Goal: Communication & Community: Participate in discussion

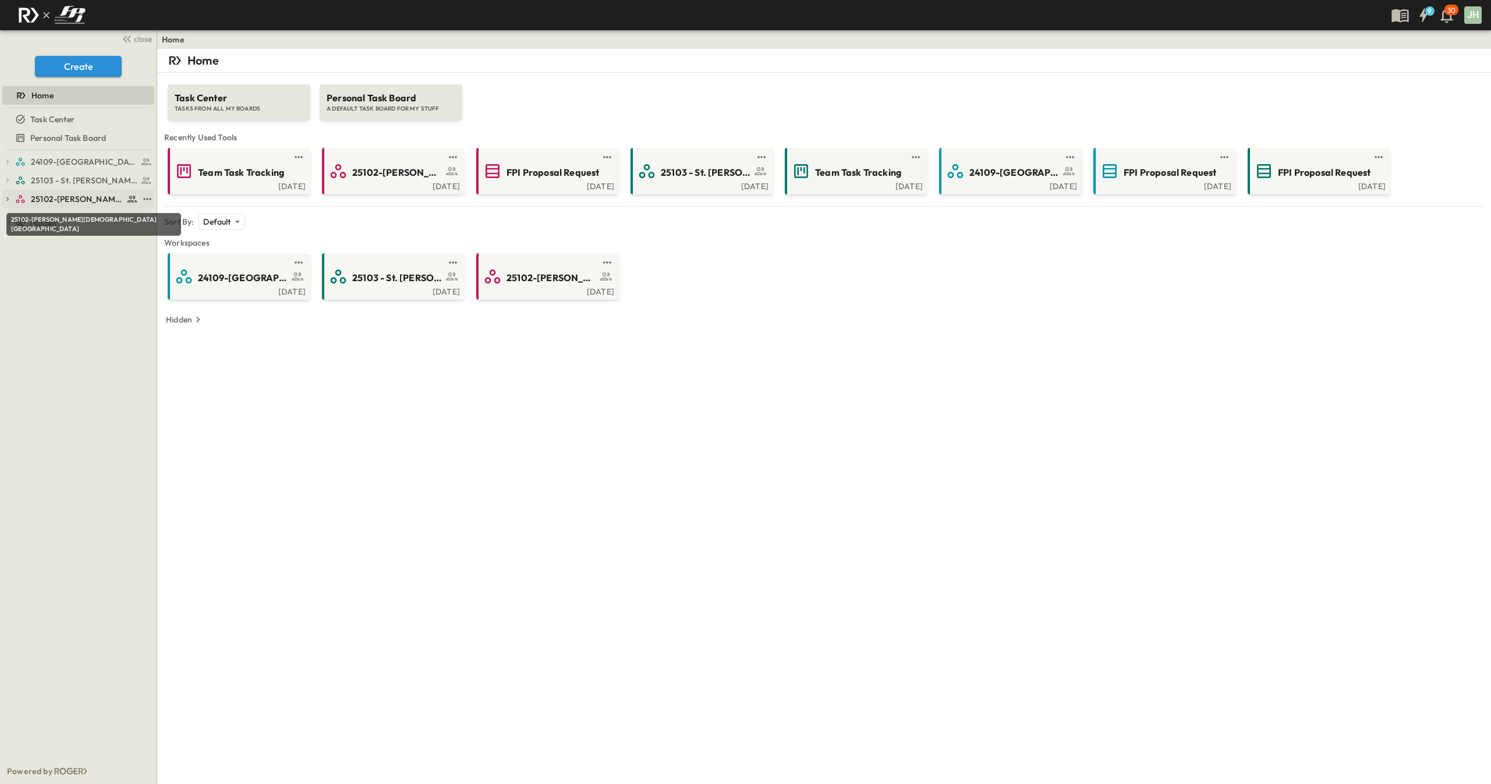
click at [76, 197] on span "25102-[PERSON_NAME][DEMOGRAPHIC_DATA][GEOGRAPHIC_DATA]" at bounding box center [77, 199] width 93 height 12
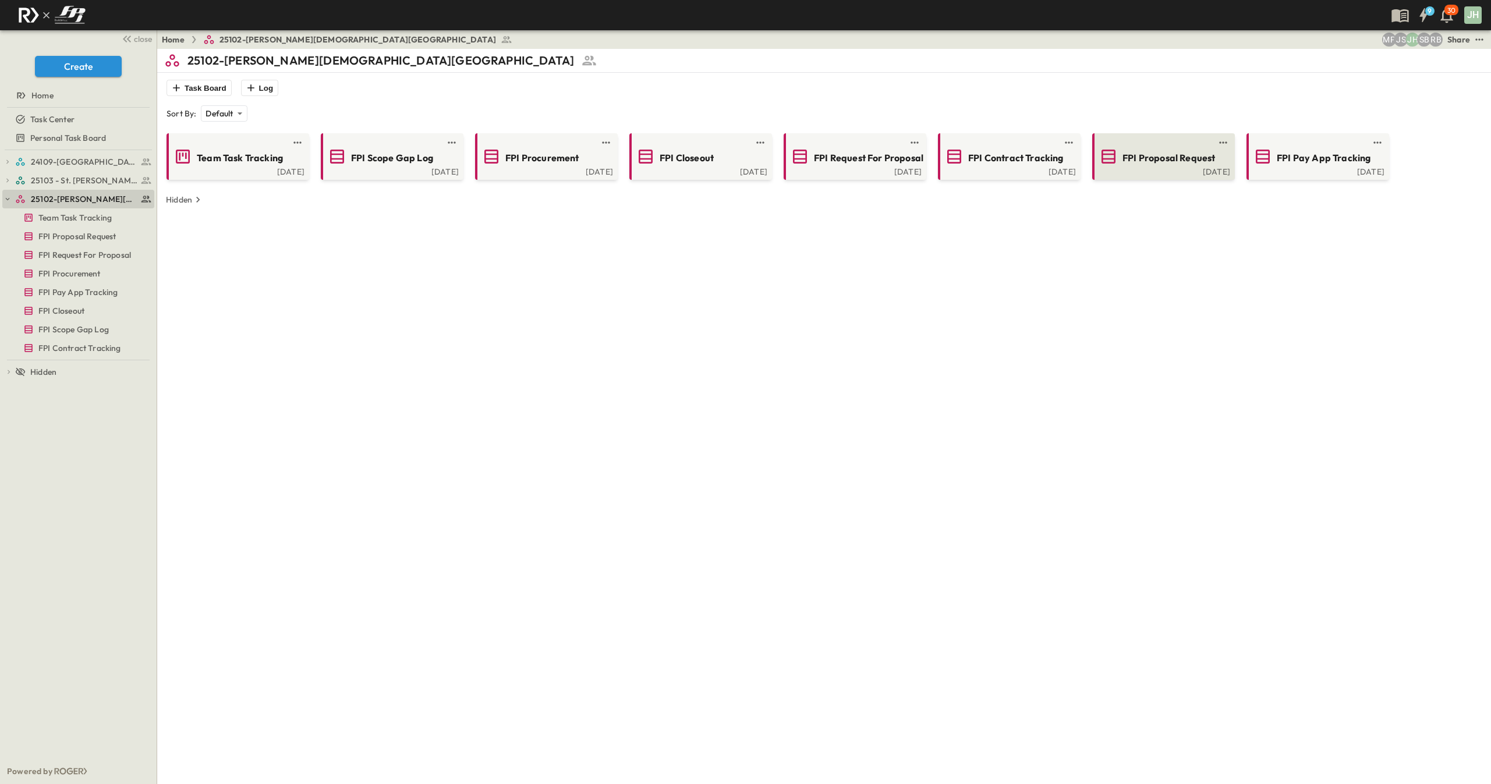
click at [1159, 155] on span "FPI Proposal Request" at bounding box center [1169, 157] width 93 height 13
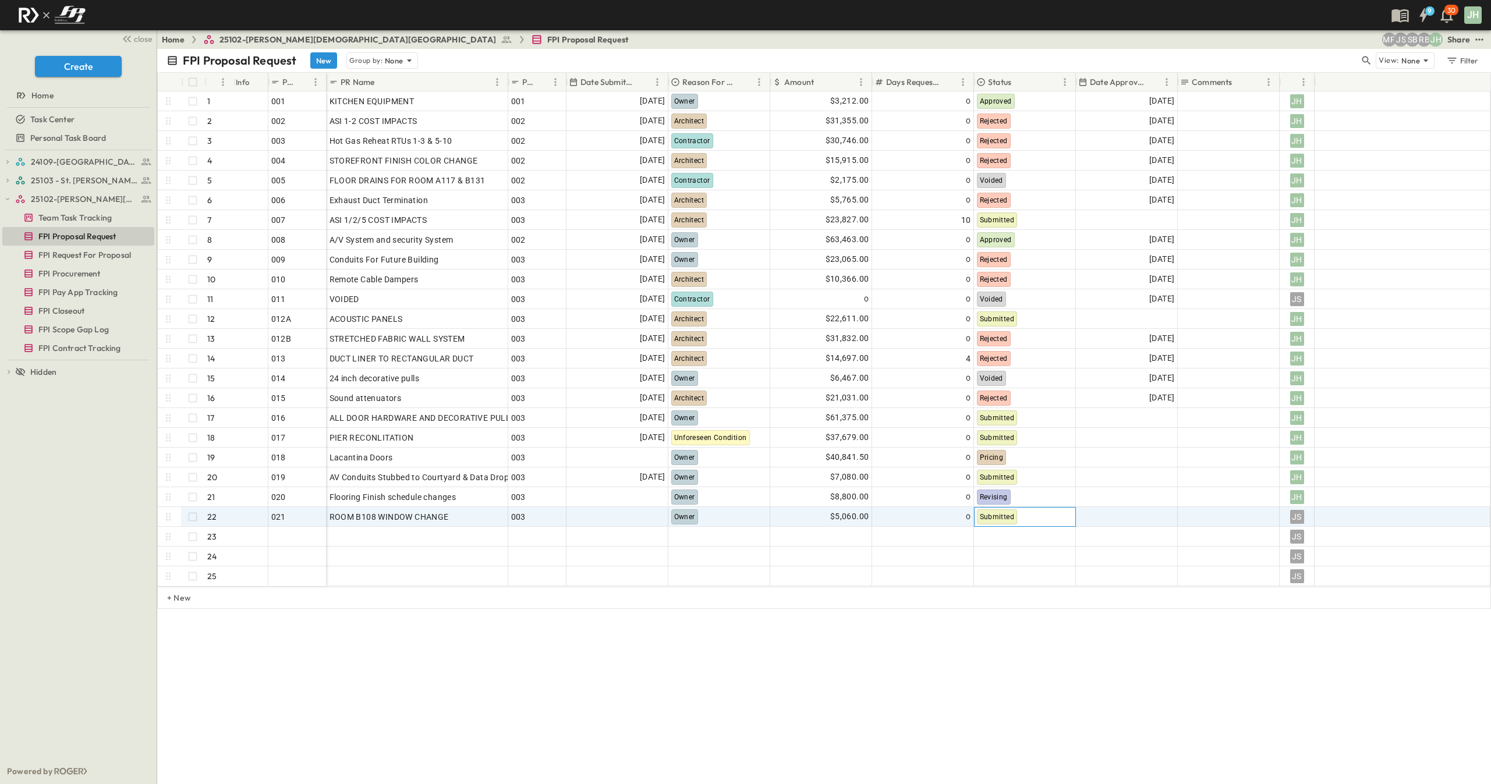
click at [1024, 512] on div "Submitted" at bounding box center [1025, 517] width 101 height 19
click at [1012, 441] on span "Approved" at bounding box center [1008, 442] width 31 height 9
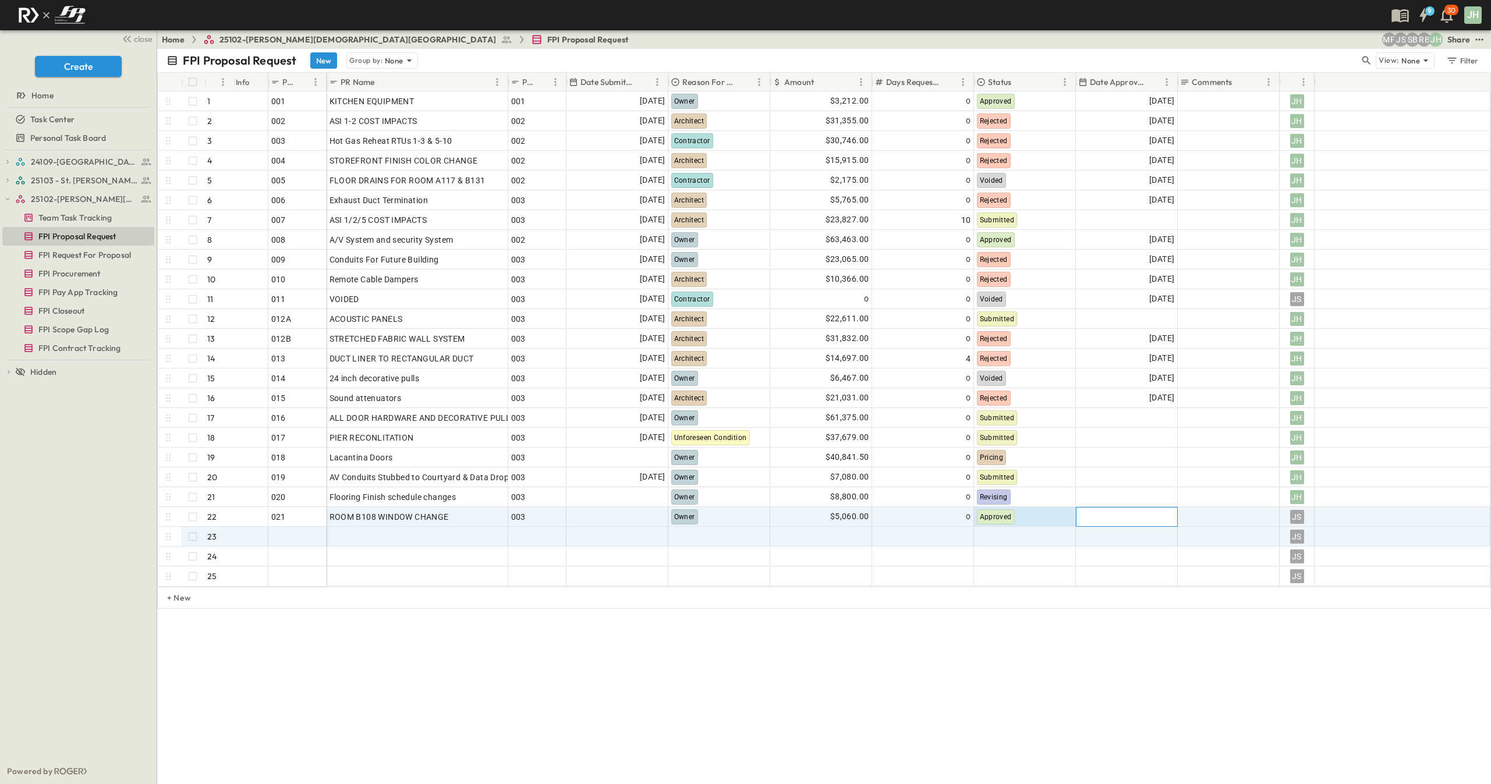
click at [1116, 514] on div at bounding box center [1127, 517] width 101 height 19
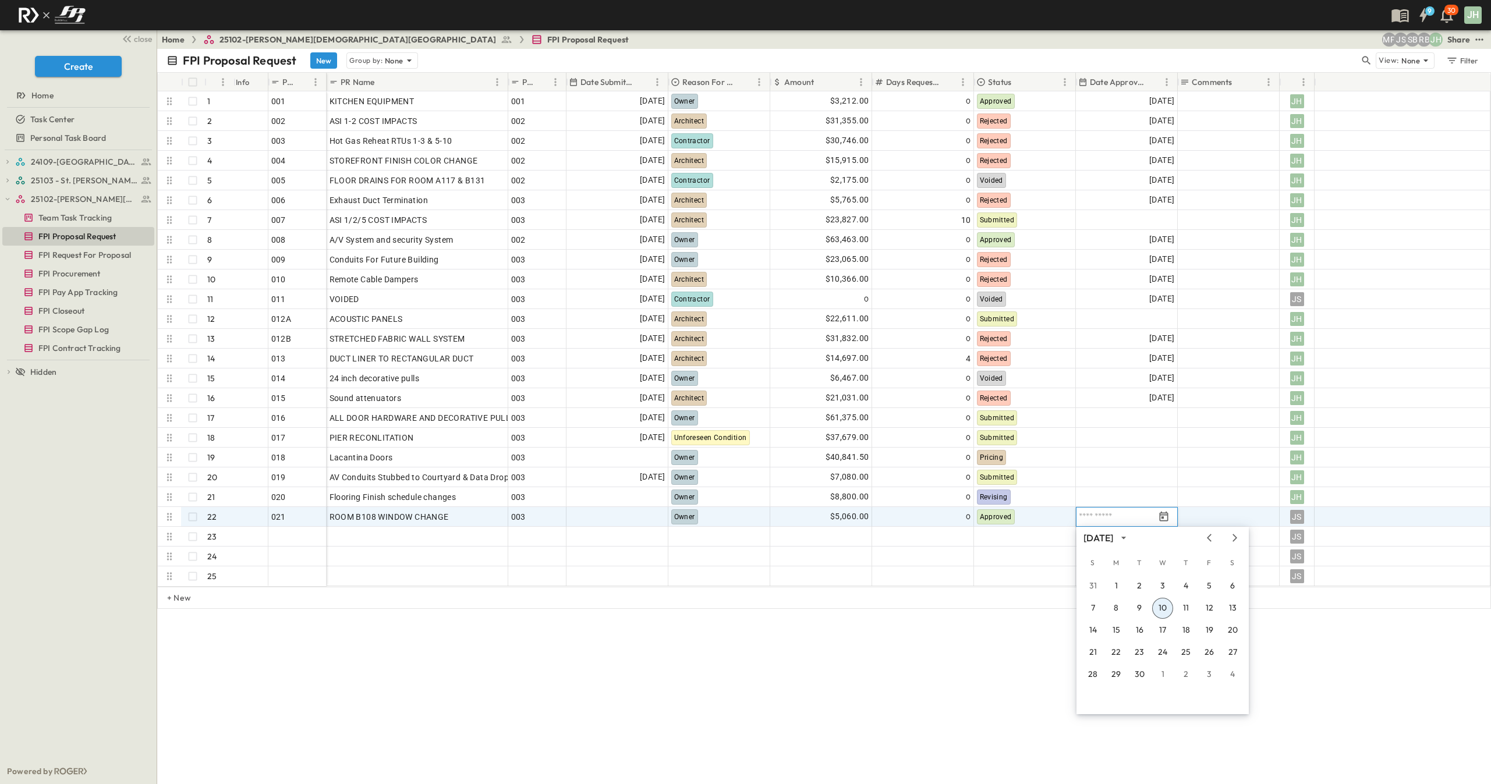
click at [1162, 606] on button "10" at bounding box center [1162, 608] width 21 height 21
click at [639, 517] on div at bounding box center [617, 517] width 101 height 19
click at [699, 537] on icon "Previous month" at bounding box center [700, 537] width 14 height 9
click at [701, 542] on icon "Previous month" at bounding box center [700, 537] width 14 height 9
click at [715, 541] on div at bounding box center [713, 537] width 40 height 9
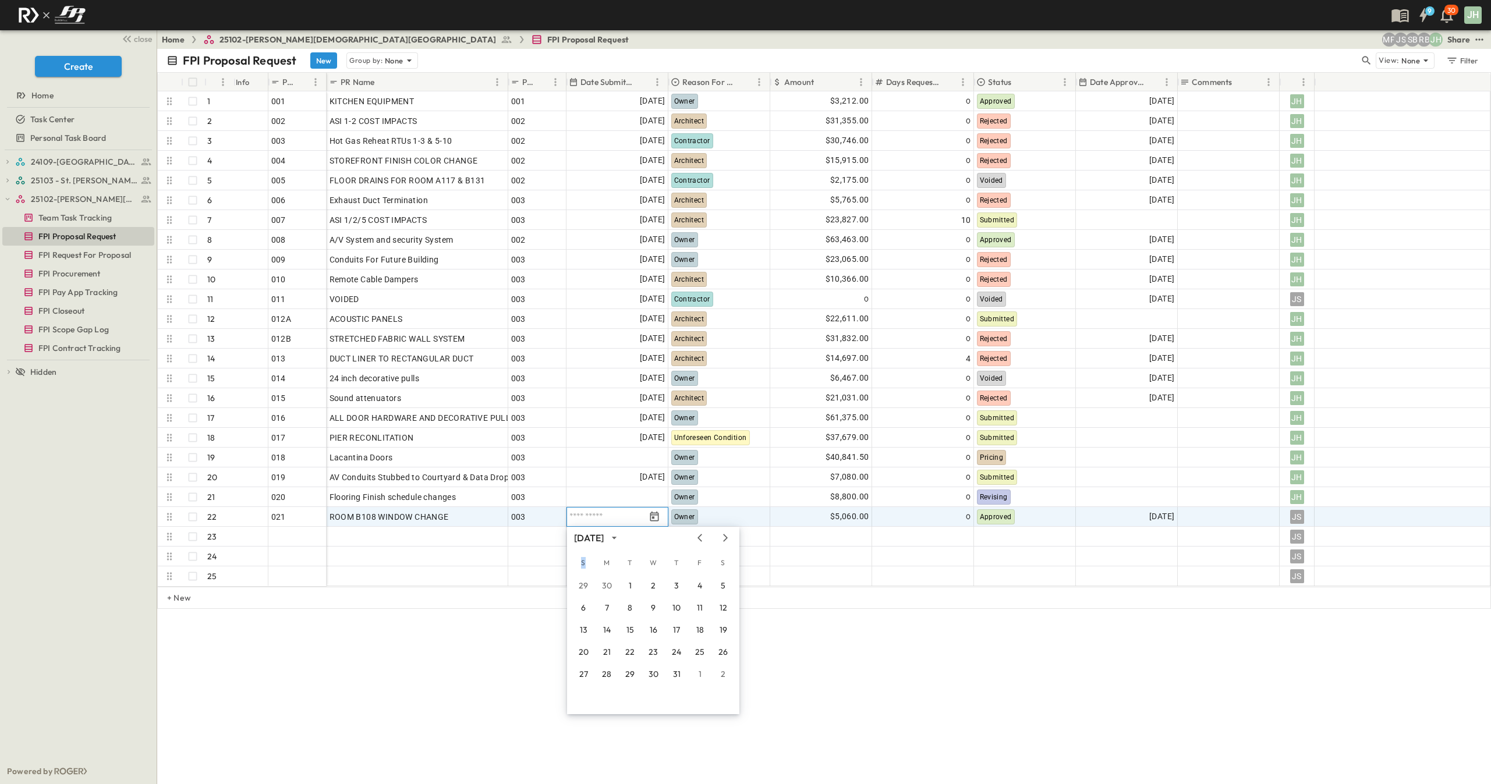
click at [716, 541] on div at bounding box center [713, 537] width 40 height 9
click at [720, 539] on icon "Next month" at bounding box center [726, 537] width 14 height 9
click at [724, 539] on icon "Next month" at bounding box center [726, 537] width 14 height 9
click at [634, 607] on button "9" at bounding box center [630, 608] width 21 height 21
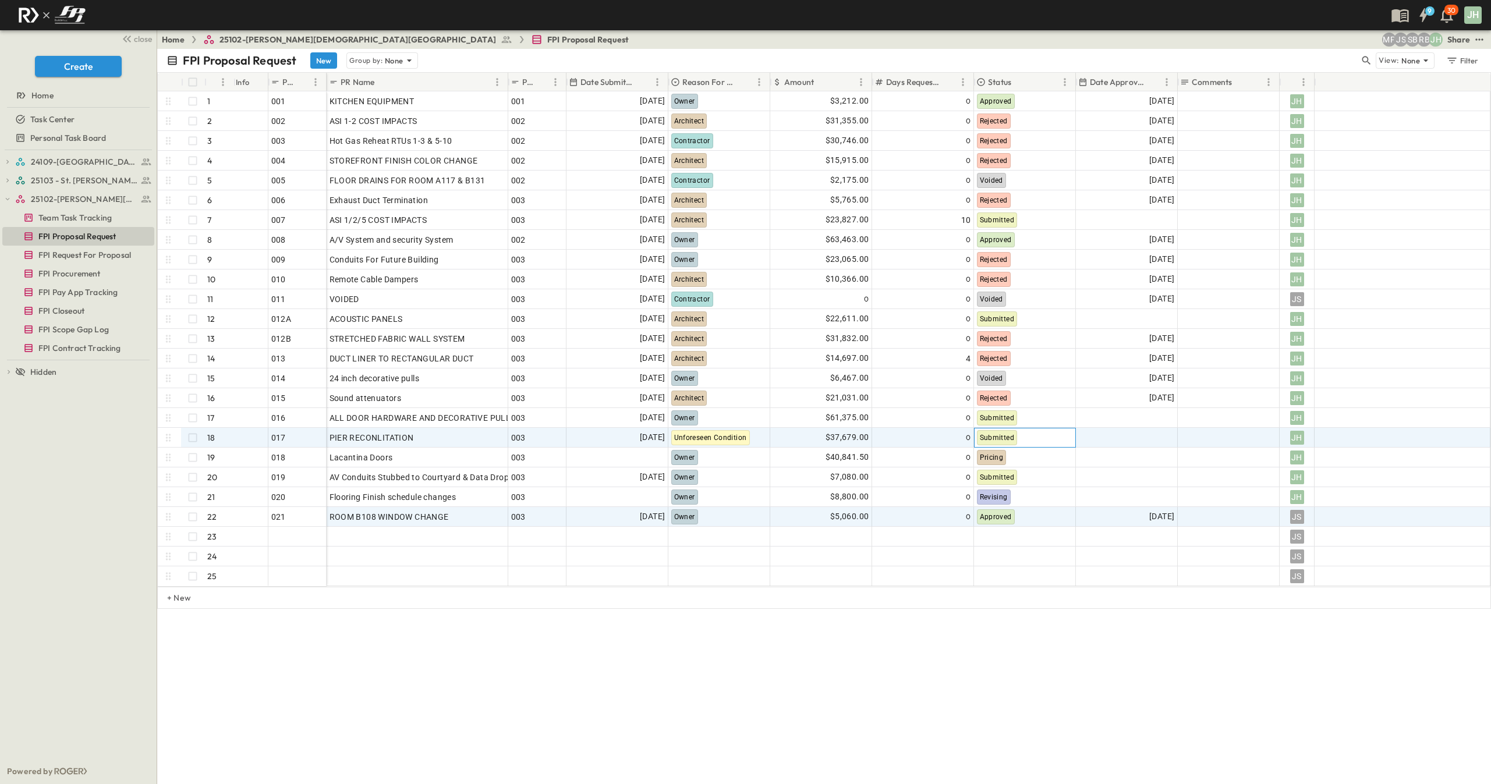
click at [1037, 438] on div "Submitted" at bounding box center [1025, 438] width 101 height 19
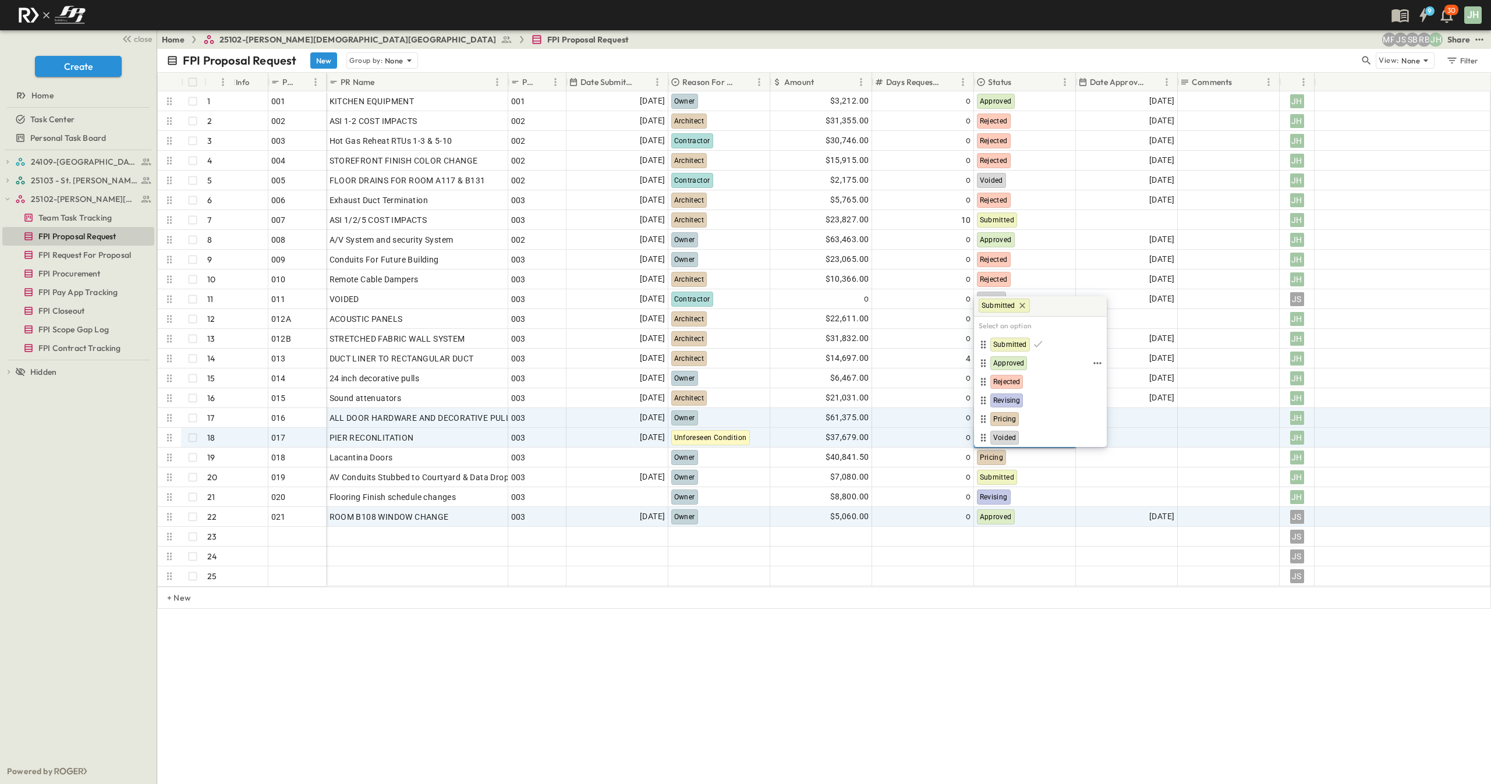
click at [1016, 361] on span "Approved" at bounding box center [1008, 363] width 31 height 9
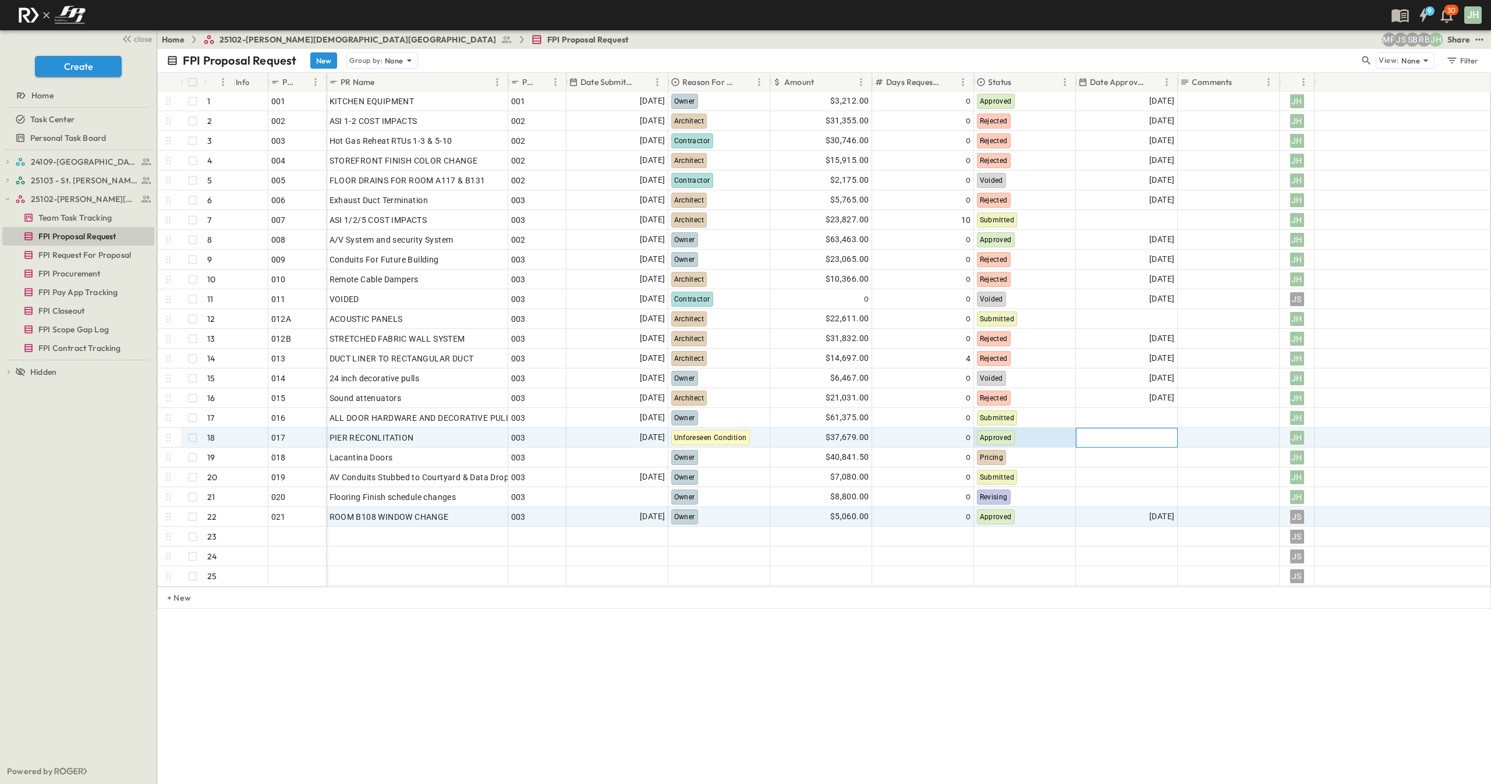
click at [1102, 436] on div at bounding box center [1127, 438] width 101 height 19
click at [1161, 529] on button "10" at bounding box center [1162, 529] width 21 height 21
